Goal: Task Accomplishment & Management: Manage account settings

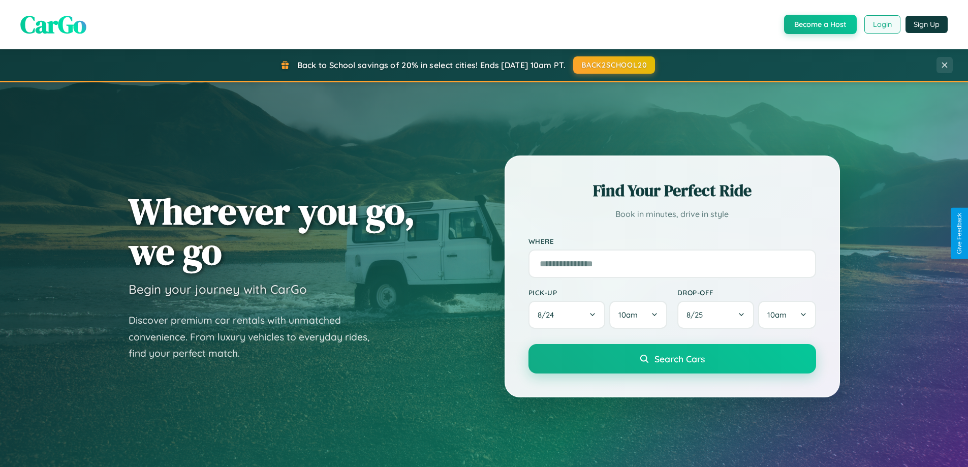
click at [881, 24] on button "Login" at bounding box center [882, 24] width 36 height 18
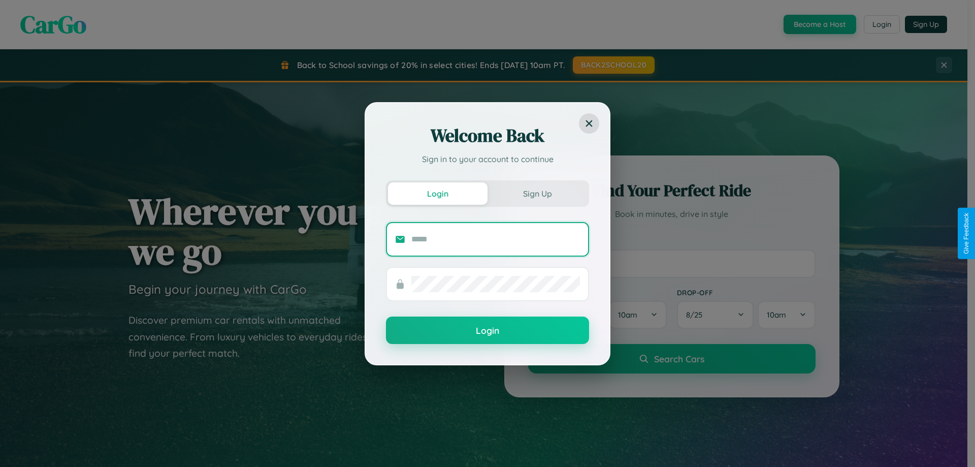
click at [496, 239] on input "text" at bounding box center [496, 239] width 169 height 16
type input "**********"
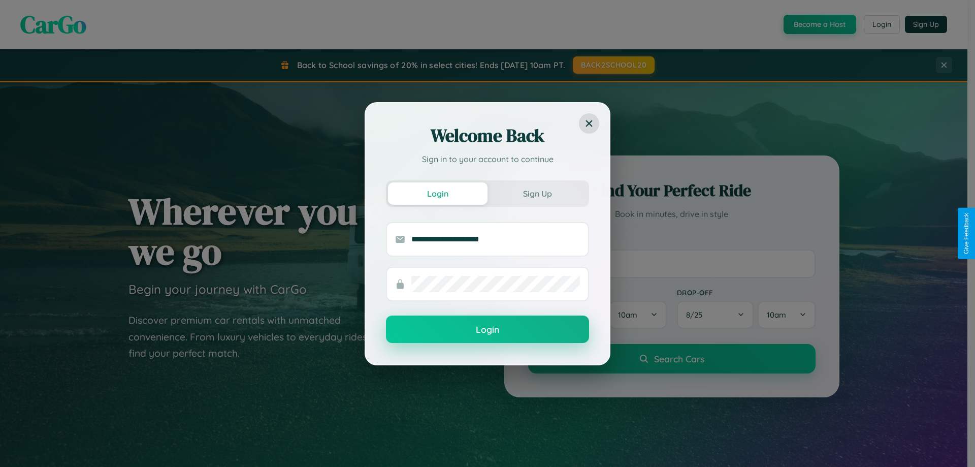
click at [488, 330] on button "Login" at bounding box center [487, 329] width 203 height 27
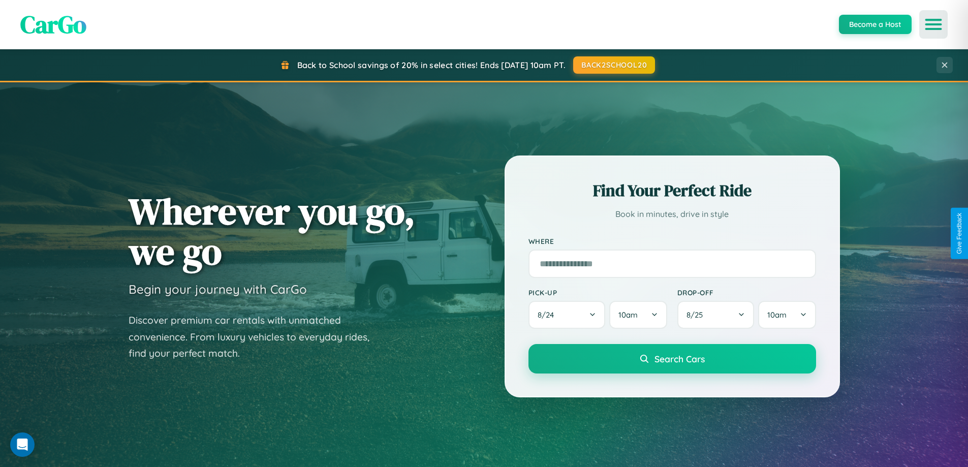
click at [933, 24] on icon "Open menu" at bounding box center [933, 24] width 15 height 9
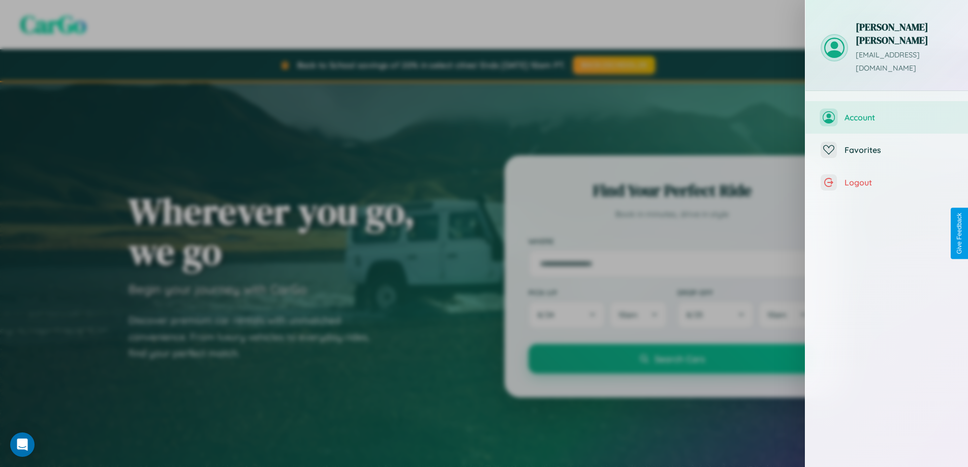
click at [887, 112] on span "Account" at bounding box center [898, 117] width 108 height 10
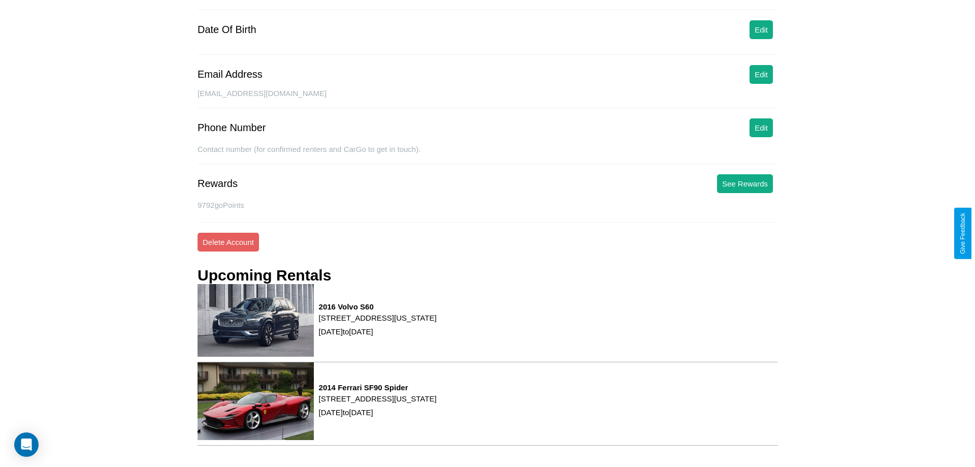
scroll to position [129, 0]
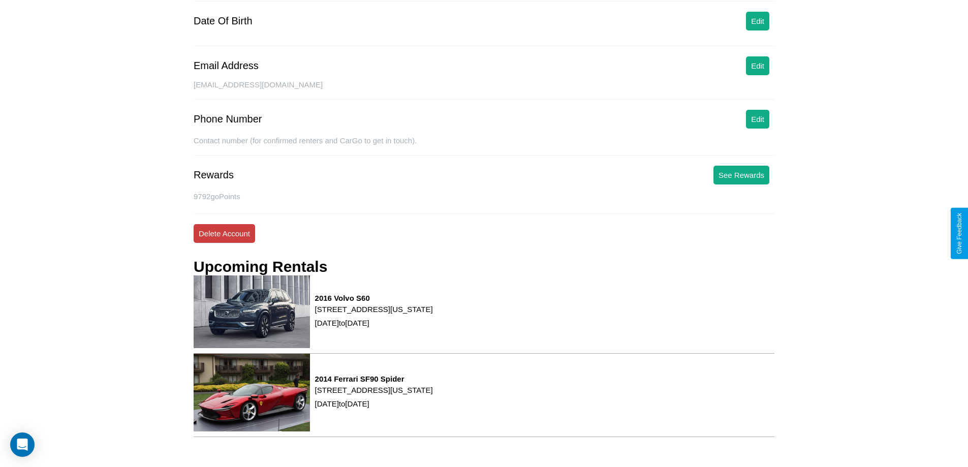
click at [224, 233] on button "Delete Account" at bounding box center [224, 233] width 61 height 19
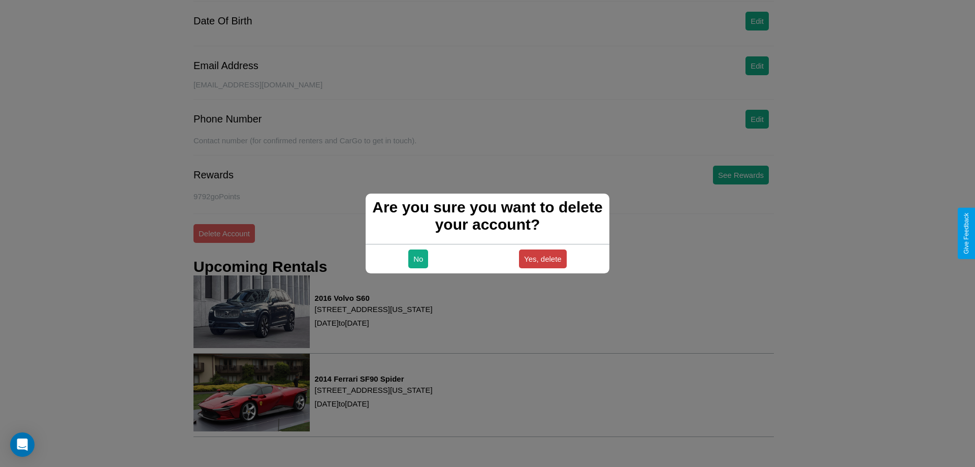
click at [543, 259] on button "Yes, delete" at bounding box center [543, 258] width 48 height 19
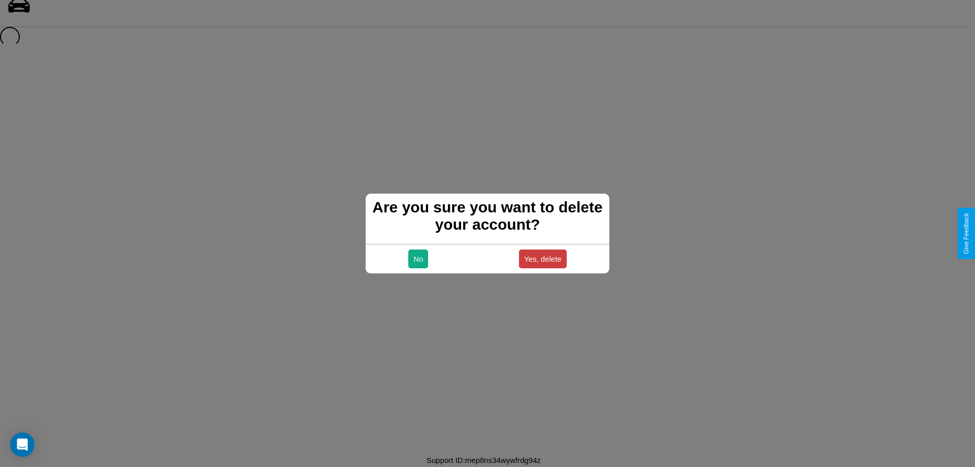
scroll to position [14, 0]
